Goal: Transaction & Acquisition: Purchase product/service

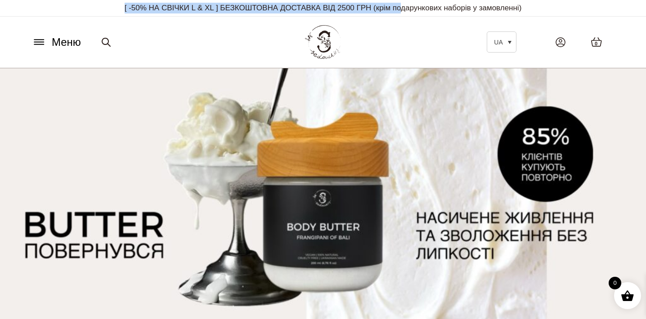
drag, startPoint x: 116, startPoint y: 6, endPoint x: 404, endPoint y: 12, distance: 287.4
click at [404, 12] on p "[ -50% НА СВІЧКИ L & XL ] БЕЗКОШТОВНА ДОСТАВКА ВІД 2500 ГРН (крім подарункових …" at bounding box center [322, 8] width 587 height 16
click at [57, 45] on span "Меню" at bounding box center [66, 42] width 29 height 16
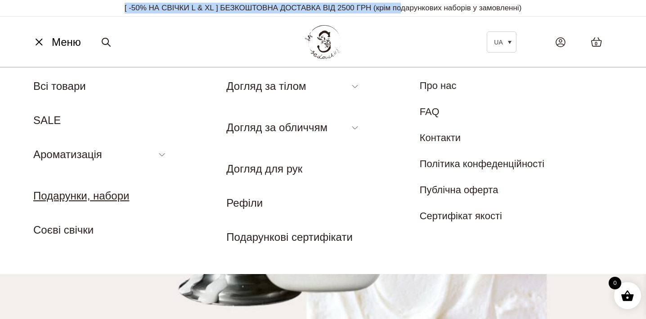
click at [115, 197] on link "Подарунки, набори" at bounding box center [81, 196] width 96 height 12
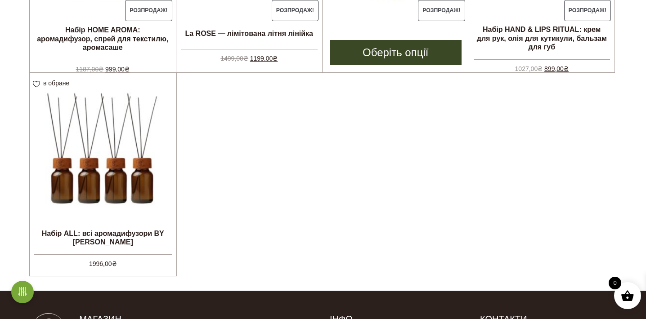
scroll to position [397, 0]
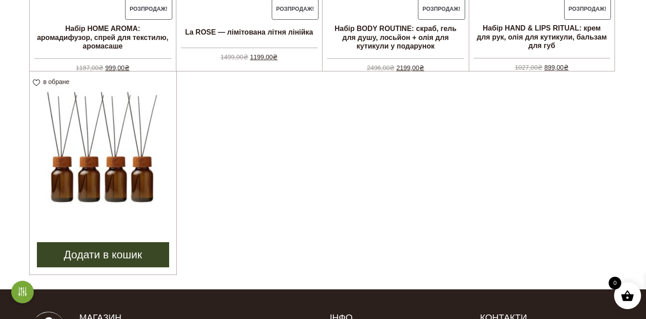
click at [147, 152] on img at bounding box center [103, 145] width 147 height 147
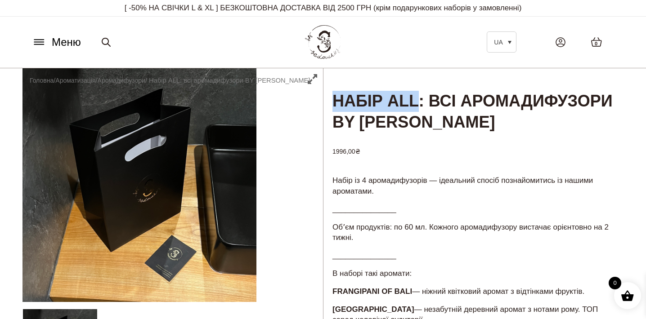
drag, startPoint x: 336, startPoint y: 98, endPoint x: 419, endPoint y: 106, distance: 83.6
click at [419, 106] on h1 "Набір ALL: всі аромадифузори BY SADOVSKIY" at bounding box center [473, 101] width 300 height 66
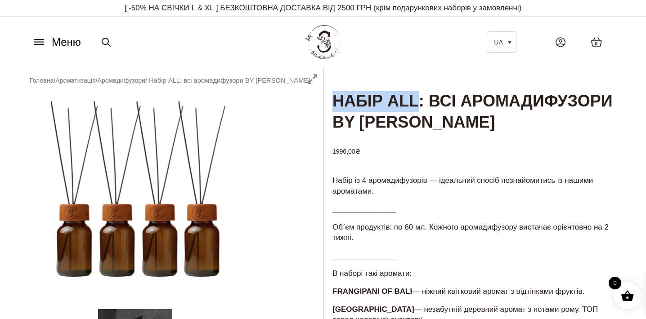
copy h1 "Набір ALL"
click at [410, 175] on p "Набір із 4 аромадифузорів — ідеальний спосіб познайомитись із нашими ароматами." at bounding box center [473, 186] width 282 height 22
